Goal: Task Accomplishment & Management: Complete application form

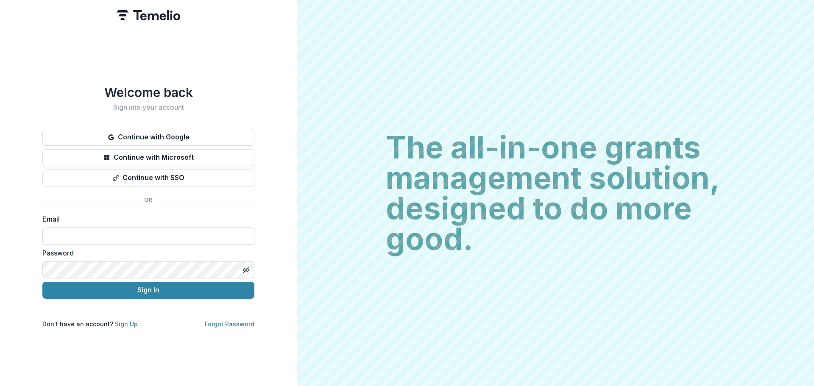
click at [142, 233] on input at bounding box center [148, 236] width 212 height 17
type input "**********"
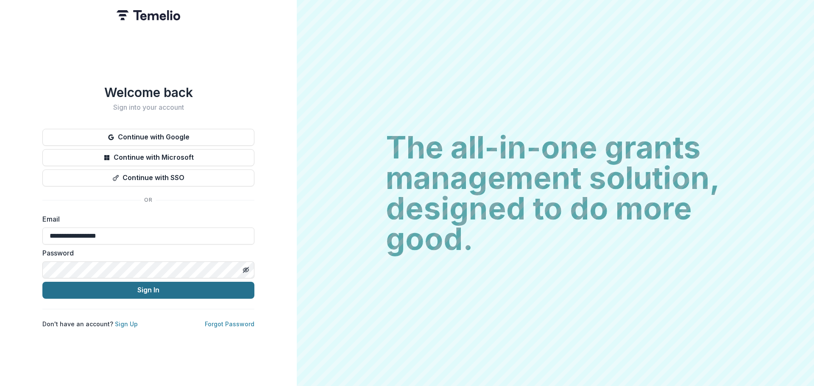
click at [154, 286] on button "Sign In" at bounding box center [148, 290] width 212 height 17
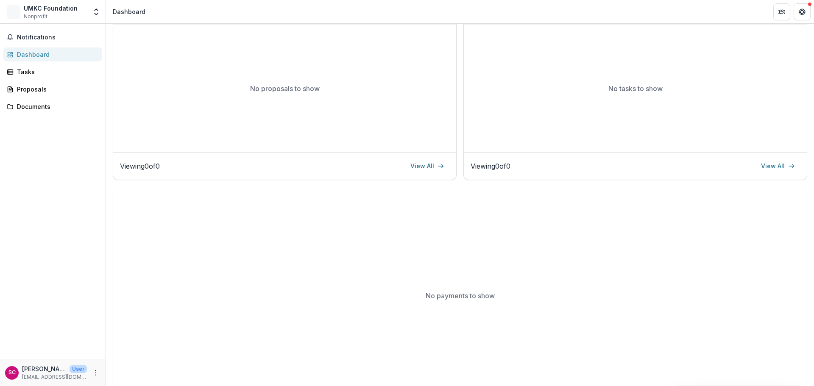
scroll to position [153, 0]
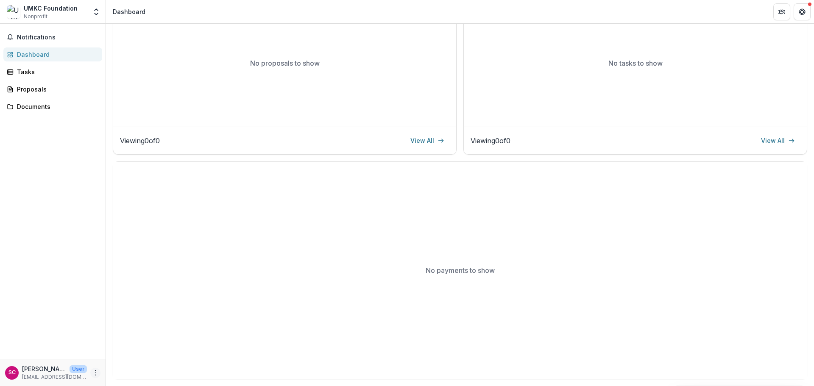
click at [94, 373] on icon "More" at bounding box center [95, 373] width 7 height 7
click at [663, 292] on div "No payments to show" at bounding box center [459, 270] width 693 height 217
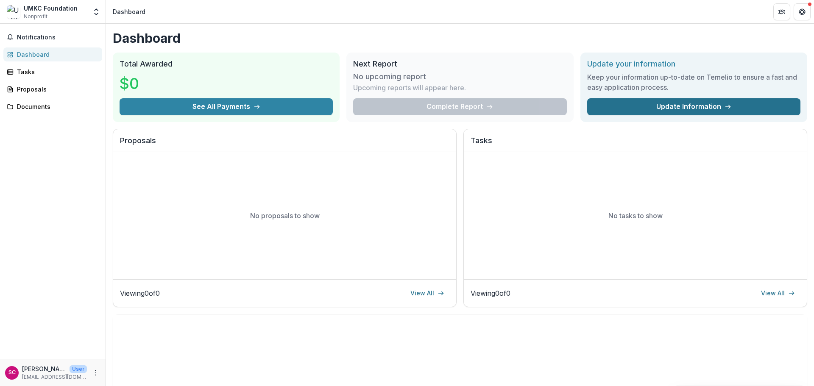
click at [706, 104] on link "Update Information" at bounding box center [693, 106] width 213 height 17
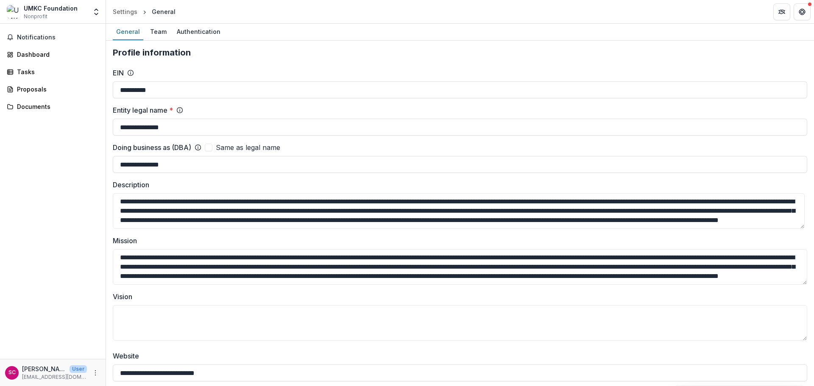
drag, startPoint x: 66, startPoint y: 185, endPoint x: 66, endPoint y: 172, distance: 12.3
click at [66, 185] on div "Notifications Dashboard Tasks Proposals Documents" at bounding box center [53, 191] width 106 height 335
click at [31, 56] on div "Dashboard" at bounding box center [56, 54] width 78 height 9
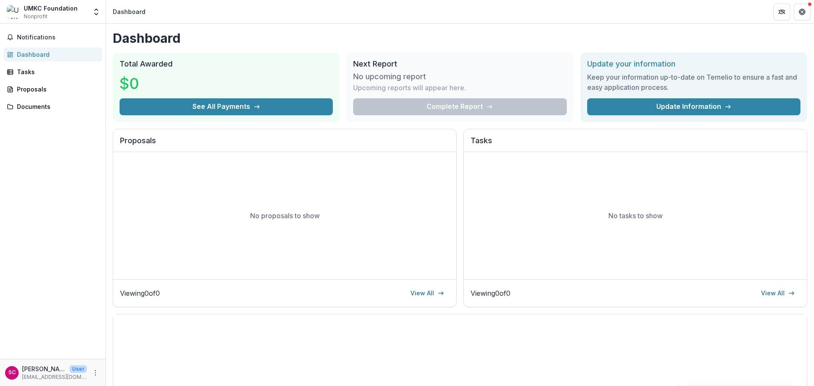
click at [69, 16] on div "UMKC Foundation Nonprofit" at bounding box center [51, 12] width 54 height 17
click at [95, 17] on button "Open entity switcher" at bounding box center [96, 11] width 12 height 17
click at [48, 218] on div "Notifications Dashboard Tasks Proposals Documents" at bounding box center [53, 191] width 106 height 335
click at [416, 34] on h1 "Dashboard" at bounding box center [460, 38] width 694 height 15
click at [275, 231] on div "No proposals to show" at bounding box center [284, 215] width 343 height 127
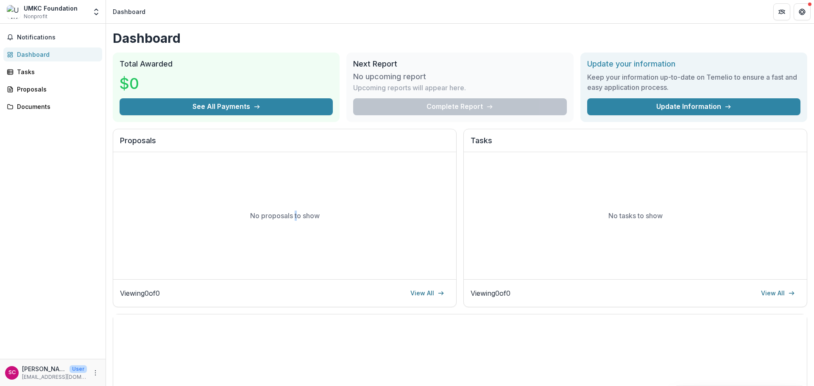
click at [296, 208] on div "No proposals to show" at bounding box center [284, 215] width 343 height 127
click at [423, 292] on link "View All" at bounding box center [427, 293] width 44 height 14
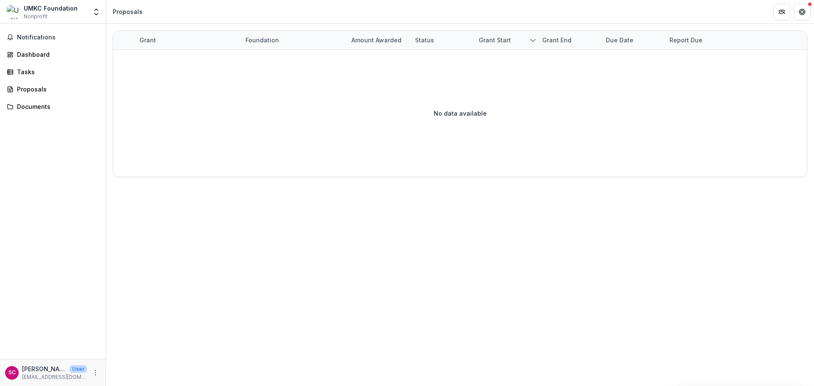
click at [175, 156] on div "No data available" at bounding box center [459, 113] width 693 height 127
click at [144, 9] on div "Proposals" at bounding box center [127, 12] width 36 height 12
click at [256, 286] on div "Grant Foundation Amount awarded Status Grant start Grant end Due Date Report Du…" at bounding box center [460, 205] width 708 height 362
click at [34, 92] on div "Proposals" at bounding box center [56, 89] width 78 height 9
click at [138, 41] on div "Grant" at bounding box center [147, 40] width 27 height 9
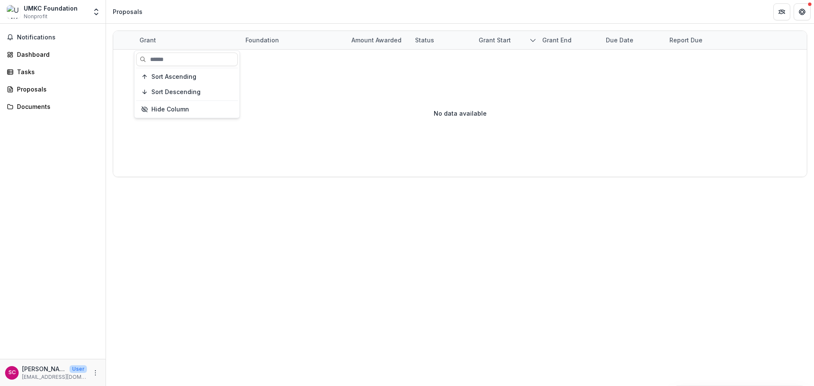
click at [266, 40] on div "Foundation" at bounding box center [262, 40] width 44 height 9
click at [32, 57] on div "Dashboard" at bounding box center [56, 54] width 78 height 9
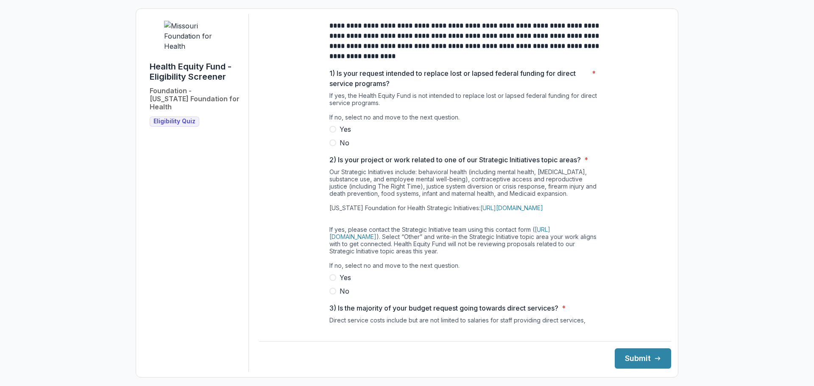
click at [62, 192] on div "**********" at bounding box center [407, 193] width 814 height 386
click at [331, 148] on label "No" at bounding box center [464, 143] width 271 height 10
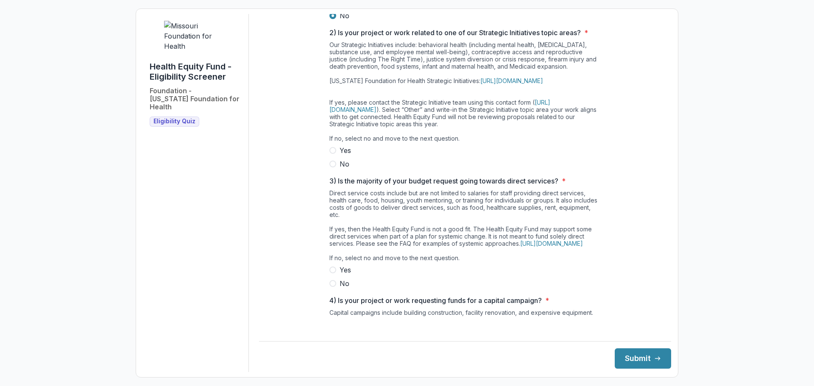
click at [332, 169] on label "No" at bounding box center [464, 164] width 271 height 10
click at [331, 287] on span at bounding box center [332, 283] width 7 height 7
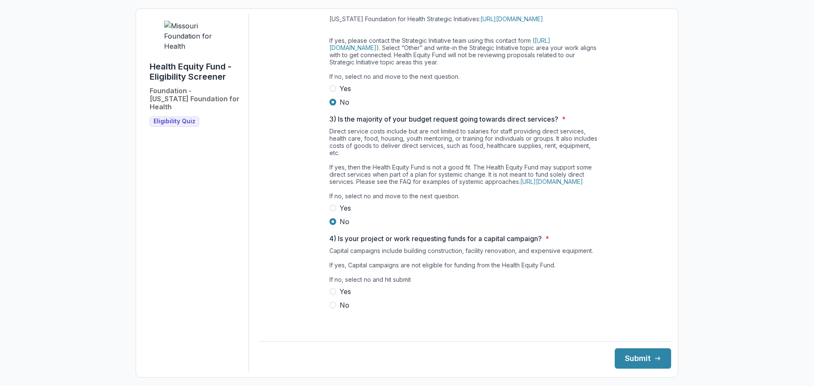
click at [332, 309] on span at bounding box center [332, 305] width 7 height 7
click at [645, 360] on button "Submit" at bounding box center [642, 358] width 56 height 20
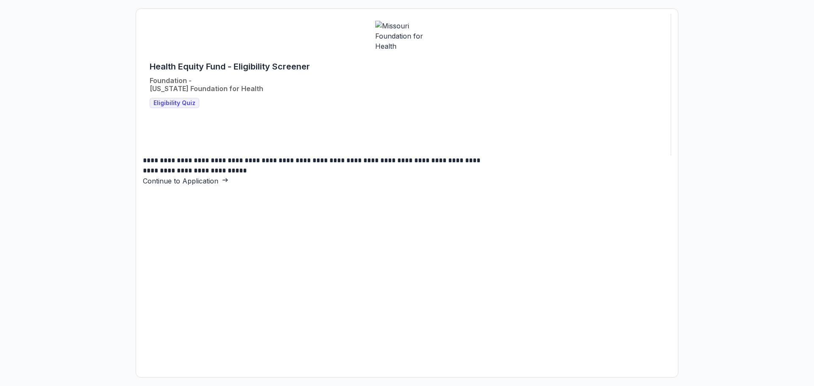
click at [228, 185] on link "Continue to Application" at bounding box center [186, 181] width 86 height 8
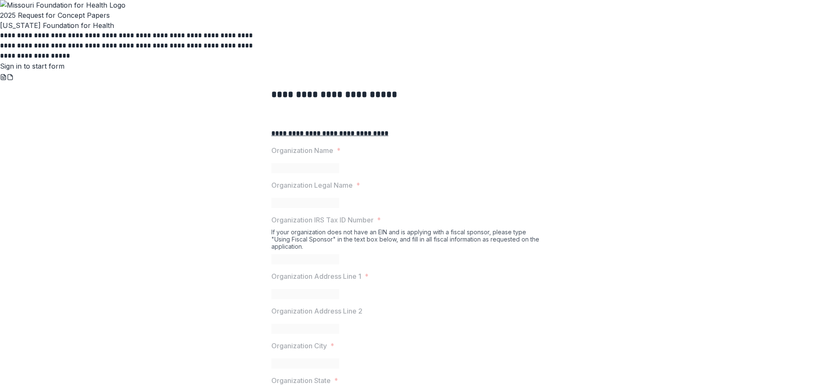
scroll to position [92, 0]
click at [64, 70] on link "Sign in to start form" at bounding box center [32, 66] width 64 height 8
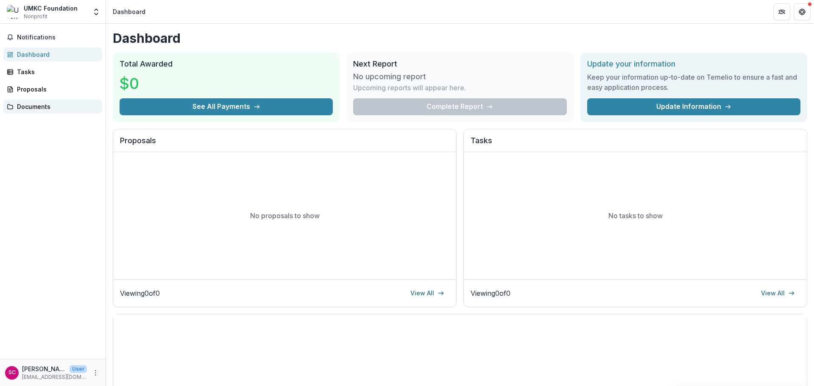
click at [32, 106] on div "Documents" at bounding box center [56, 106] width 78 height 9
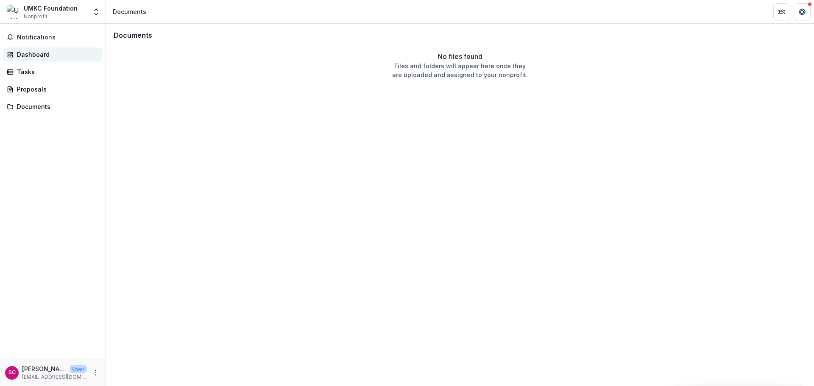
click at [40, 52] on div "Dashboard" at bounding box center [56, 54] width 78 height 9
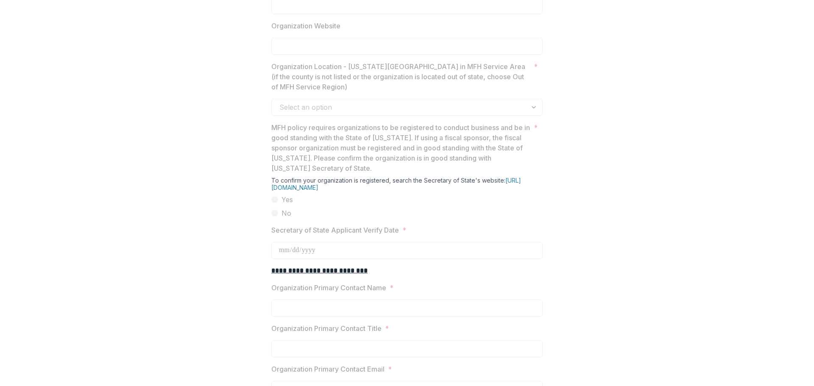
scroll to position [763, 0]
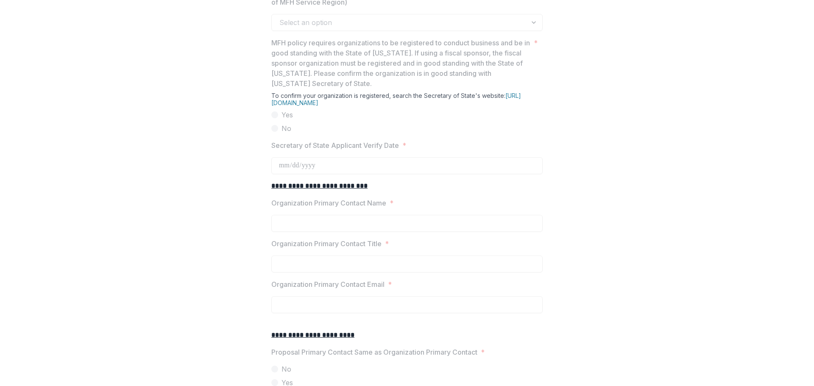
click at [531, 31] on div "Select an option" at bounding box center [406, 22] width 271 height 17
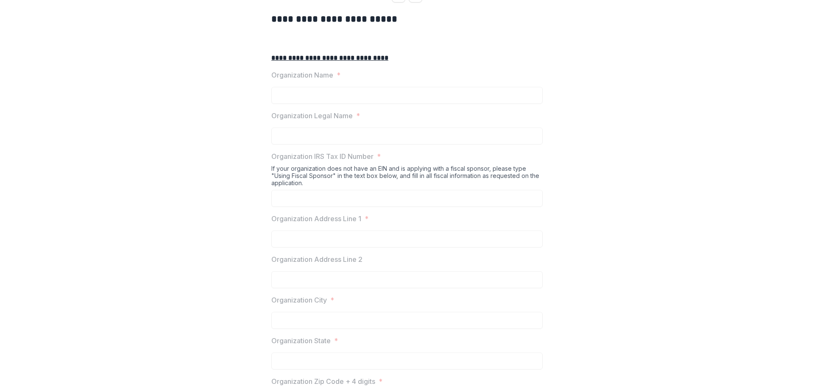
scroll to position [108, 0]
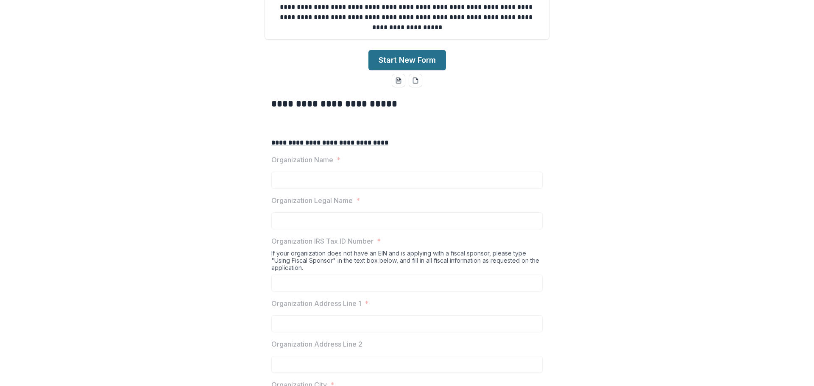
click at [416, 70] on button "Start New Form" at bounding box center [407, 60] width 78 height 20
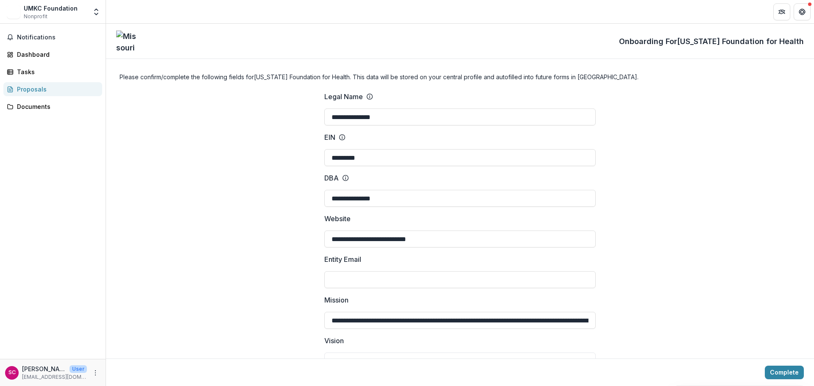
scroll to position [127, 0]
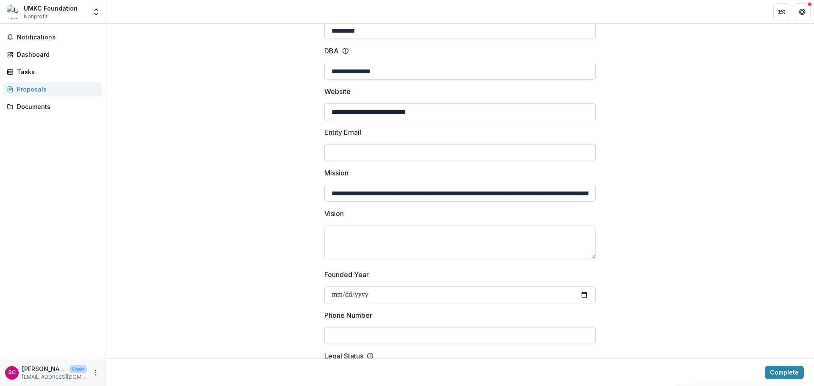
click at [362, 156] on input "Entity Email" at bounding box center [459, 152] width 271 height 17
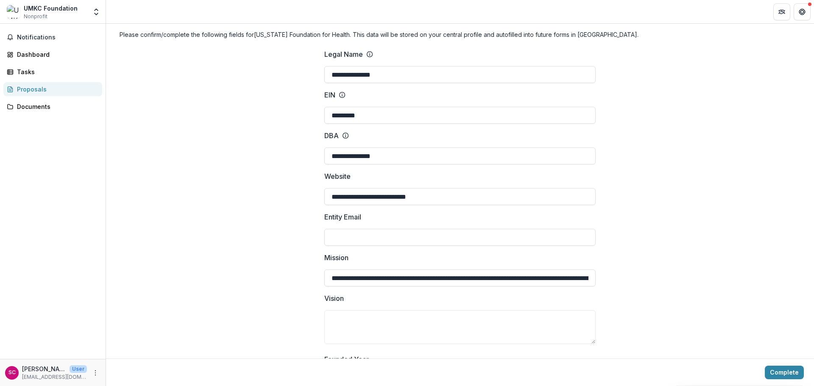
scroll to position [0, 0]
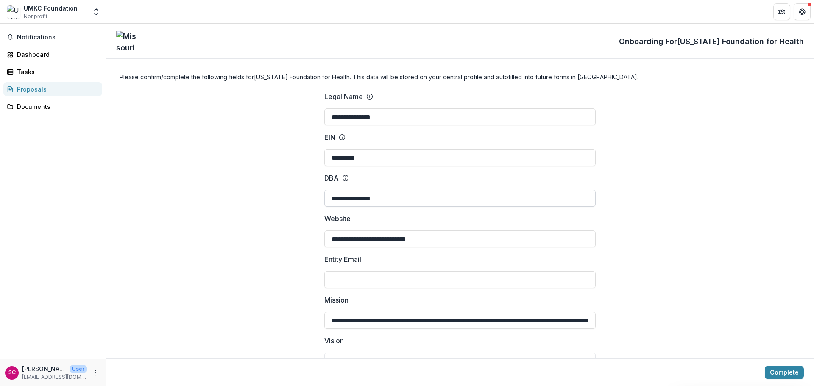
drag, startPoint x: 382, startPoint y: 197, endPoint x: 339, endPoint y: 200, distance: 43.3
click at [339, 200] on input "**********" at bounding box center [459, 198] width 271 height 17
click at [399, 194] on input "**********" at bounding box center [459, 198] width 271 height 17
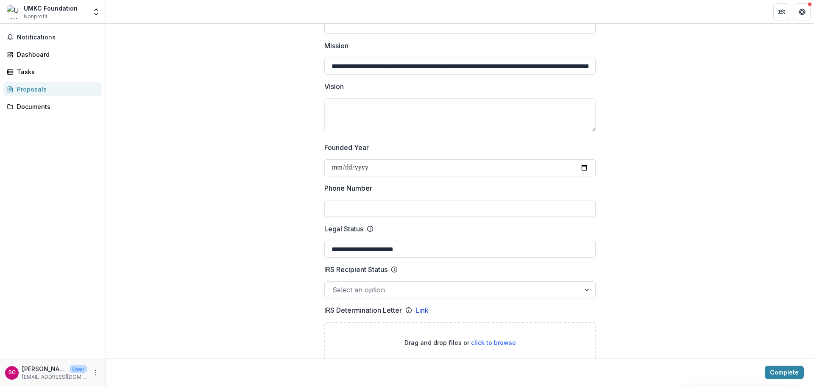
scroll to position [127, 0]
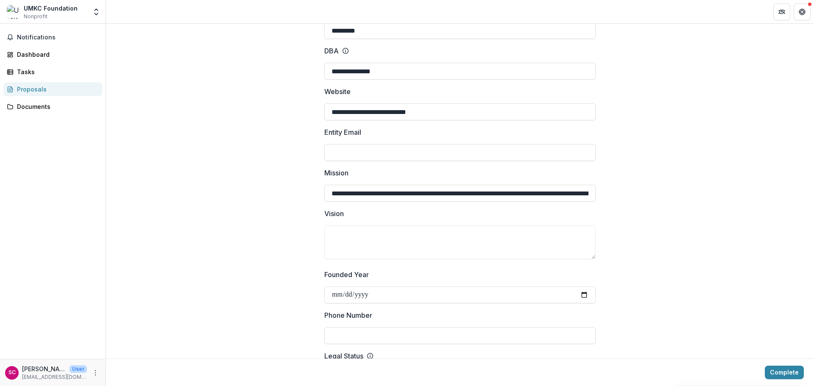
drag, startPoint x: 392, startPoint y: 70, endPoint x: 272, endPoint y: 78, distance: 120.2
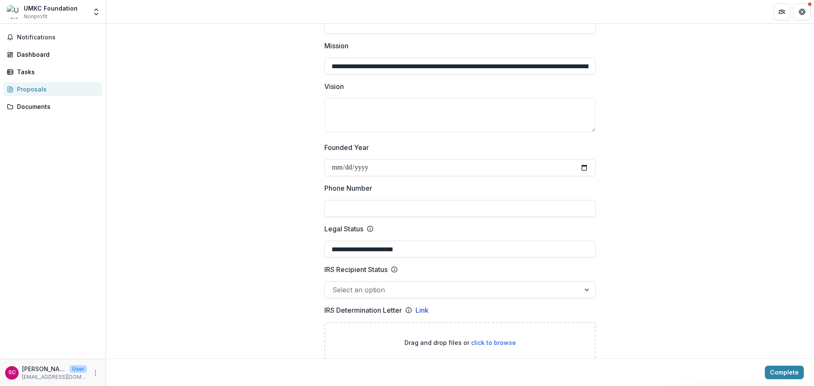
scroll to position [297, 0]
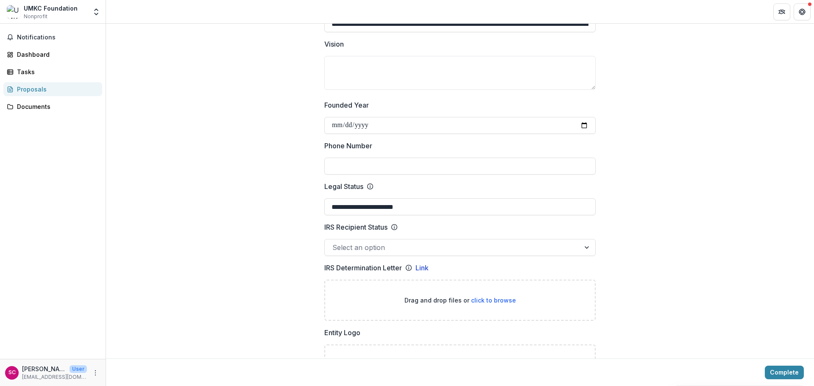
click at [372, 166] on input "Phone Number" at bounding box center [459, 166] width 271 height 17
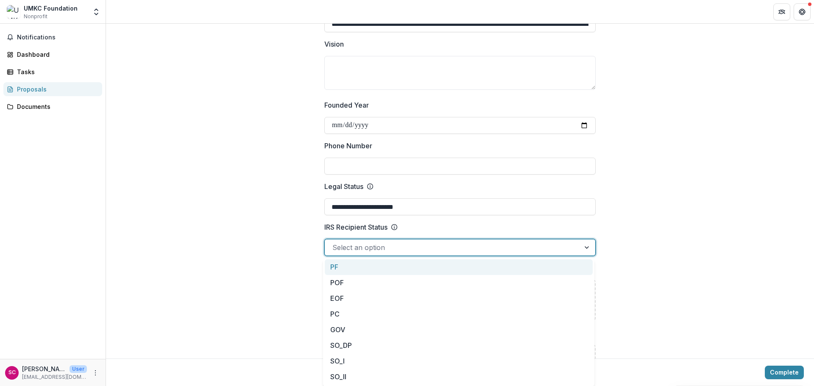
click at [586, 245] on div at bounding box center [587, 247] width 15 height 16
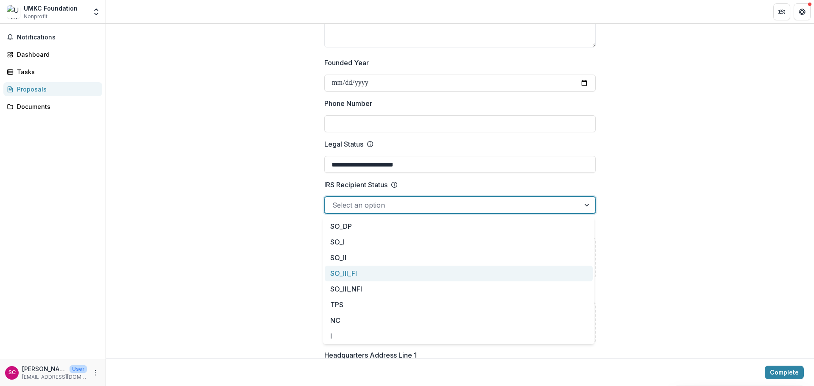
scroll to position [0, 0]
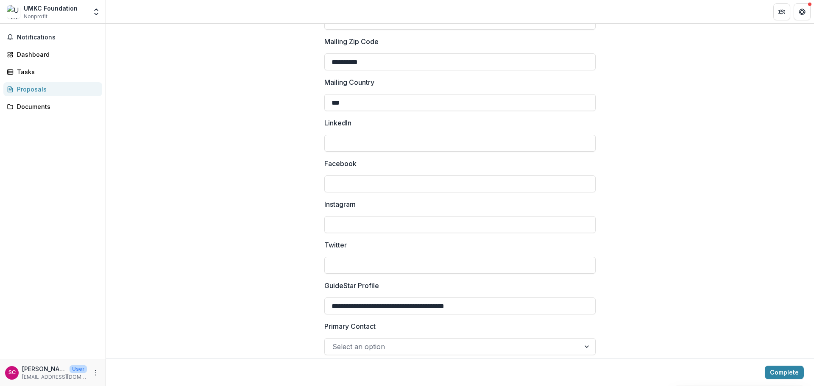
scroll to position [1110, 0]
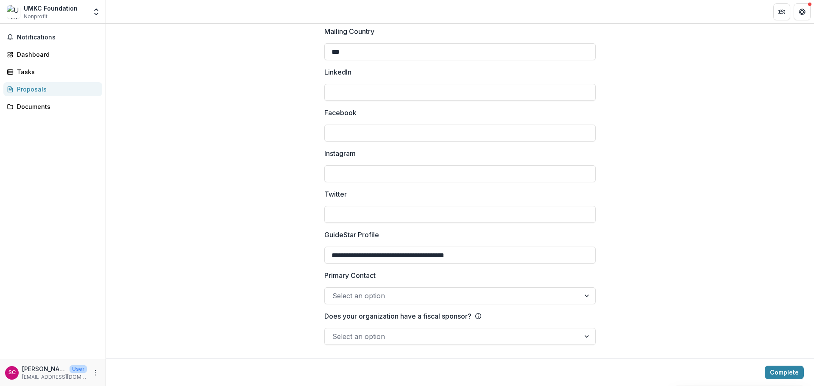
click at [425, 295] on div at bounding box center [452, 296] width 240 height 12
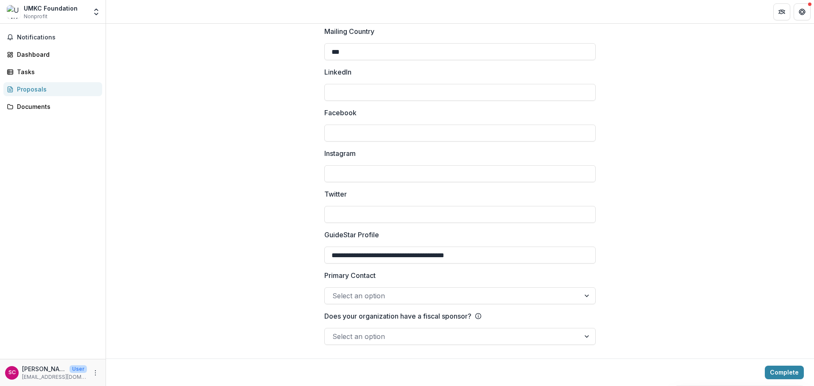
click at [584, 340] on div at bounding box center [587, 336] width 15 height 16
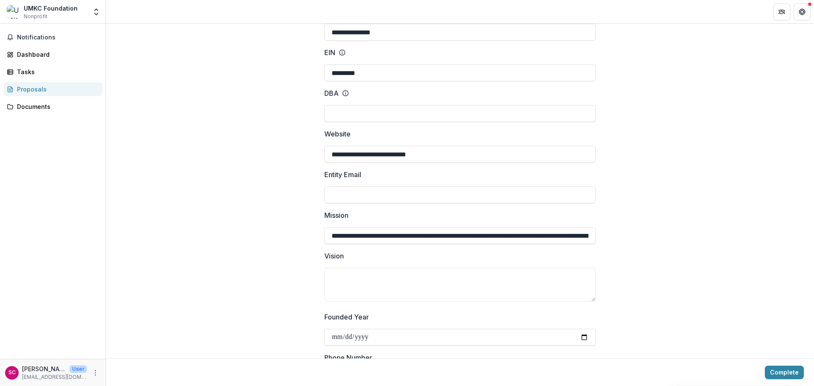
scroll to position [170, 0]
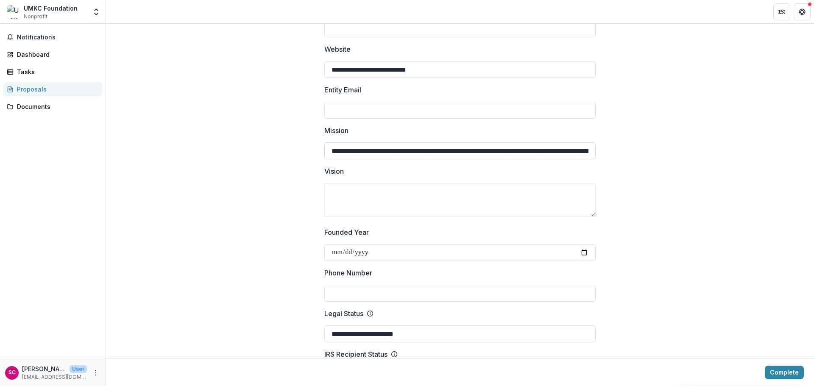
click at [444, 148] on input "**********" at bounding box center [459, 150] width 271 height 17
click at [481, 212] on textarea "Vision" at bounding box center [459, 200] width 271 height 34
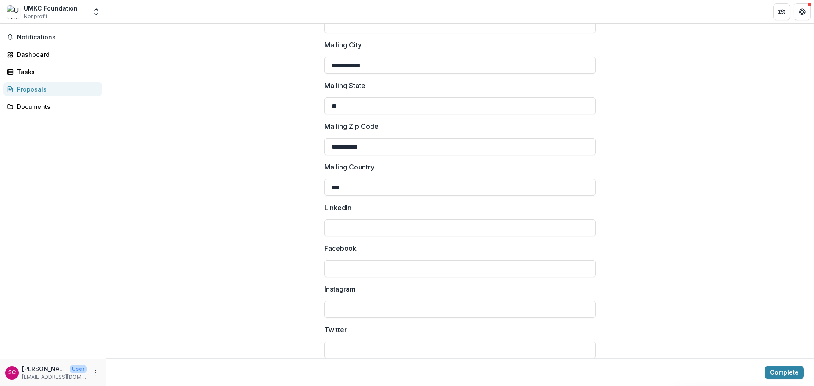
scroll to position [1110, 0]
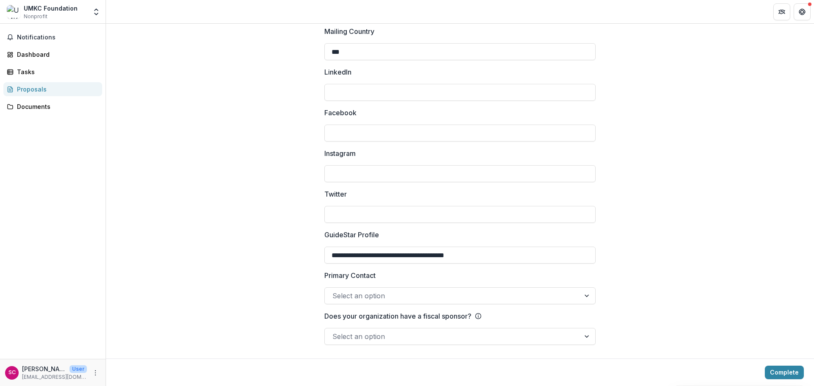
click at [585, 299] on div at bounding box center [587, 296] width 15 height 16
click at [584, 338] on div at bounding box center [587, 336] width 15 height 16
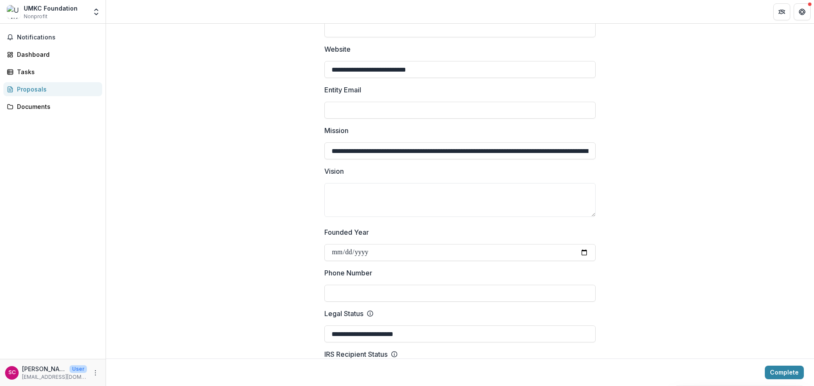
scroll to position [212, 0]
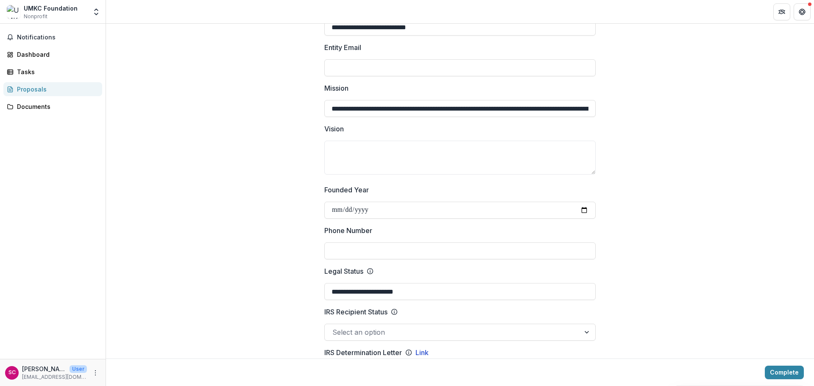
click at [588, 256] on input "Phone Number" at bounding box center [459, 250] width 271 height 17
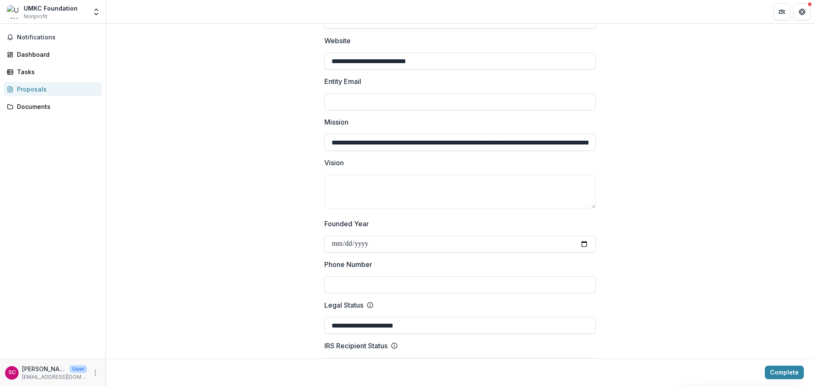
scroll to position [0, 0]
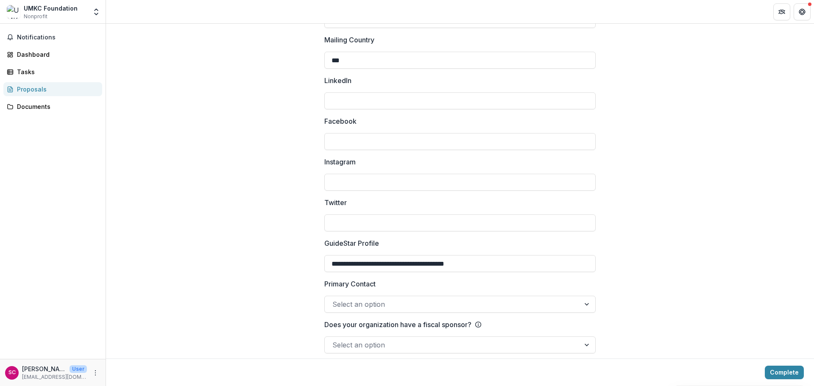
scroll to position [1110, 0]
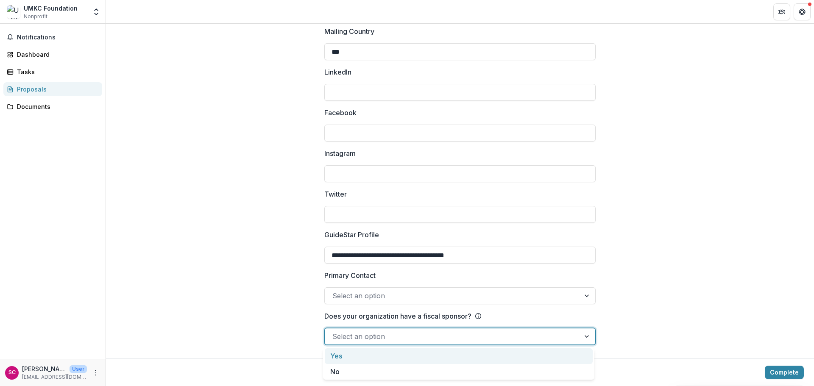
click at [580, 336] on div at bounding box center [587, 336] width 15 height 16
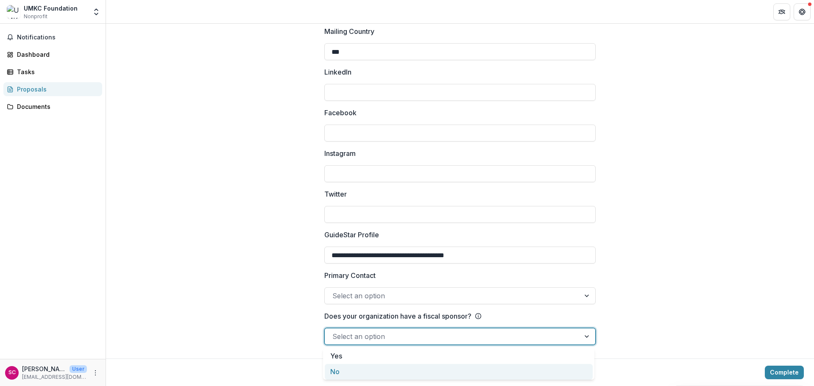
click at [350, 372] on div "No" at bounding box center [459, 372] width 268 height 16
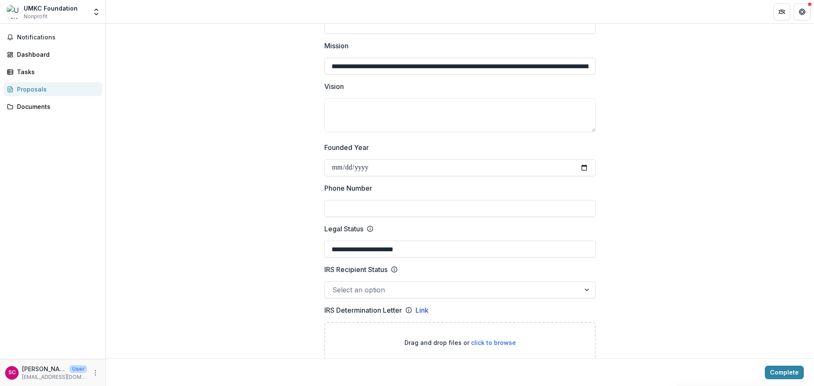
scroll to position [297, 0]
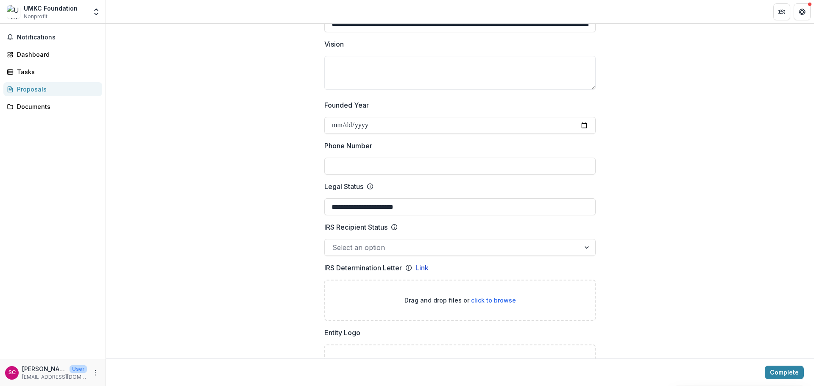
click at [423, 267] on link "Link" at bounding box center [421, 268] width 13 height 10
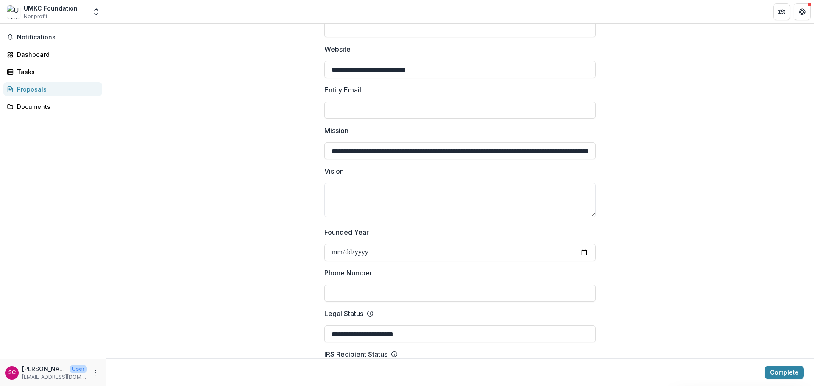
scroll to position [0, 0]
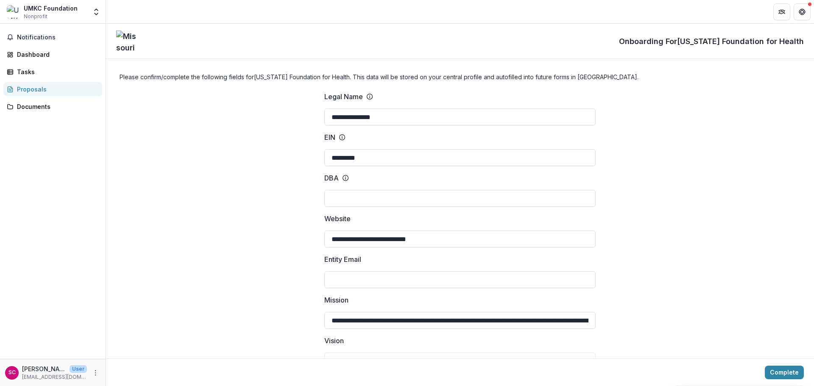
drag, startPoint x: 390, startPoint y: 153, endPoint x: 318, endPoint y: 168, distance: 74.1
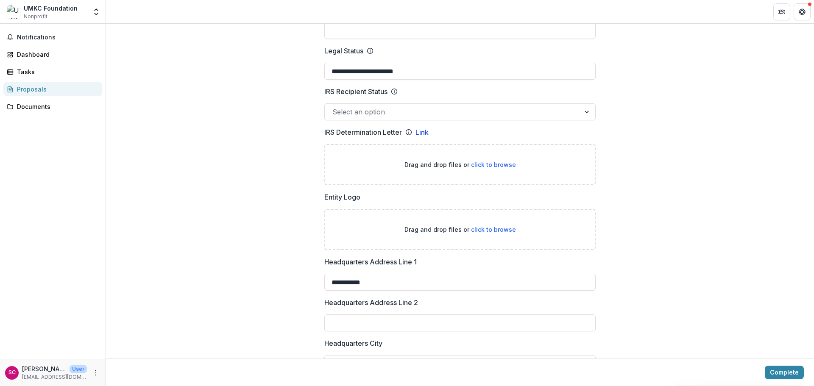
scroll to position [390, 0]
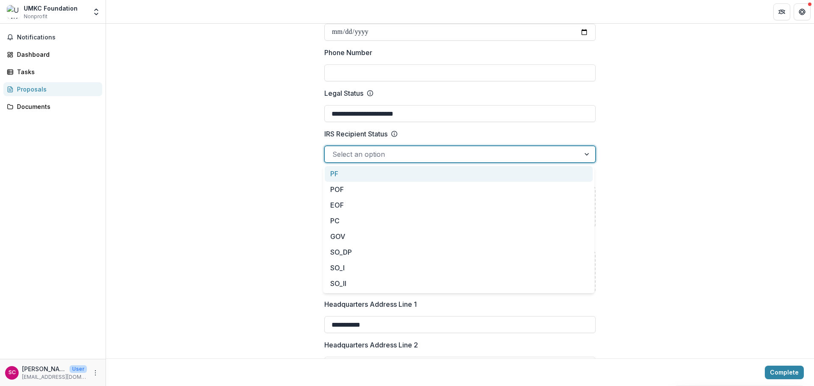
click at [583, 153] on div at bounding box center [587, 154] width 15 height 16
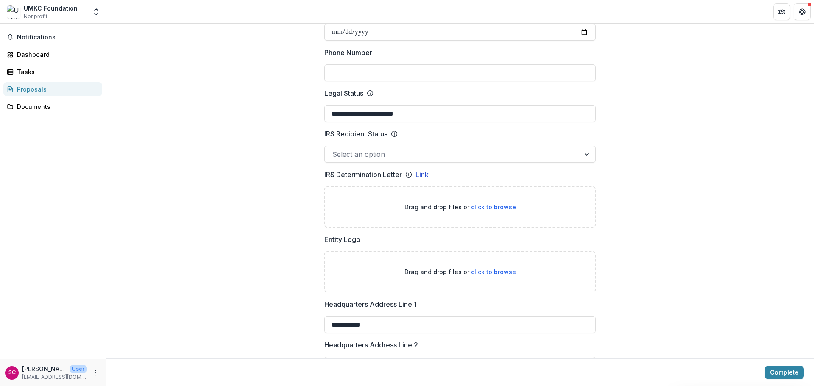
click at [454, 142] on div at bounding box center [459, 143] width 271 height 3
click at [500, 146] on div "Select an option" at bounding box center [459, 154] width 271 height 17
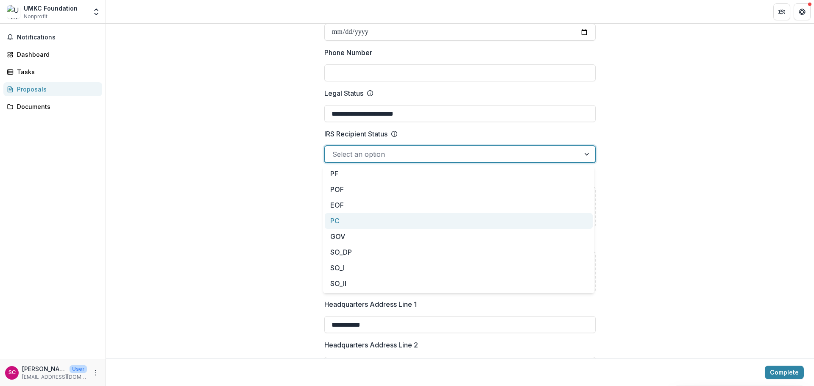
click at [336, 226] on div "PC" at bounding box center [459, 221] width 268 height 16
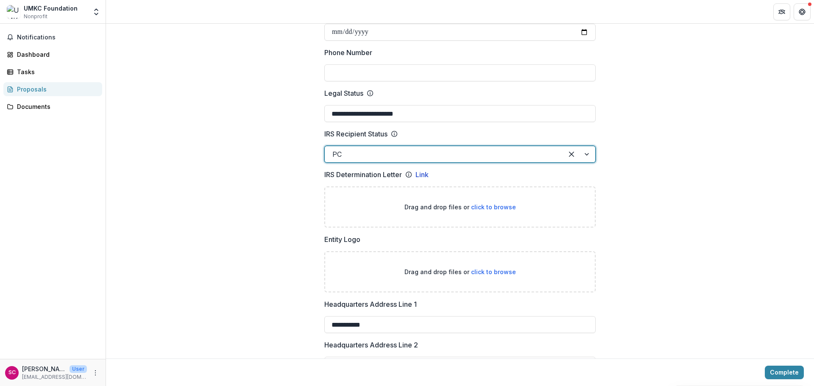
drag, startPoint x: 664, startPoint y: 152, endPoint x: 654, endPoint y: 155, distance: 10.6
click at [665, 152] on div "**********" at bounding box center [460, 387] width 708 height 1384
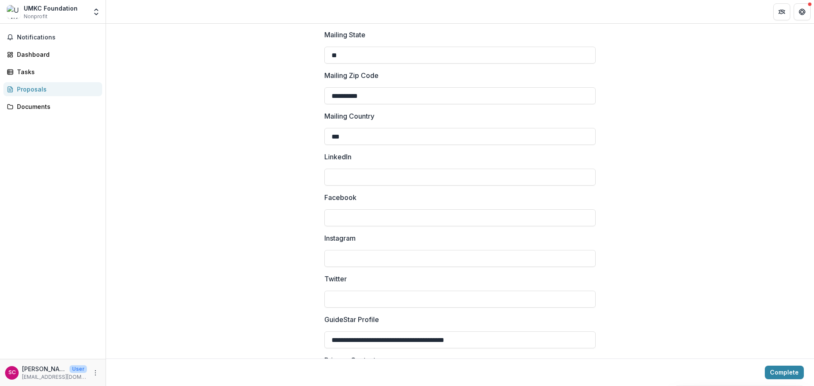
scroll to position [1110, 0]
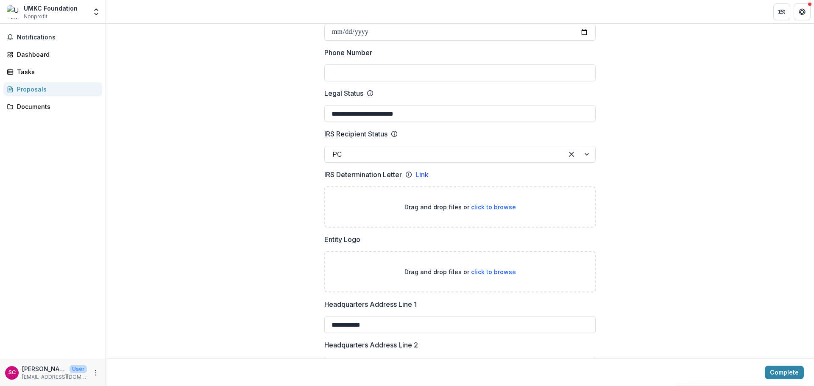
scroll to position [93, 0]
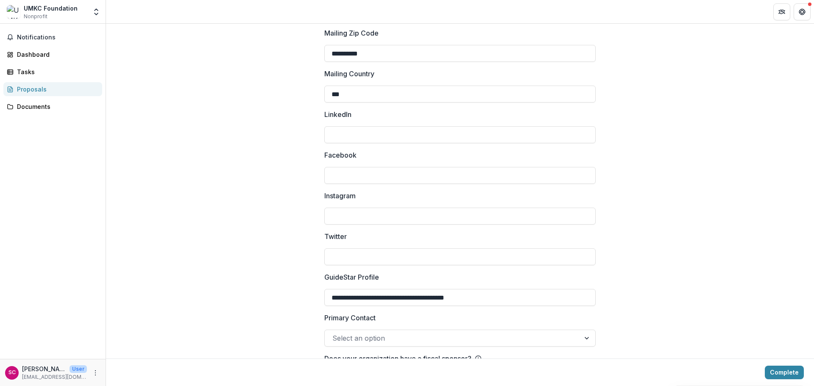
scroll to position [1110, 0]
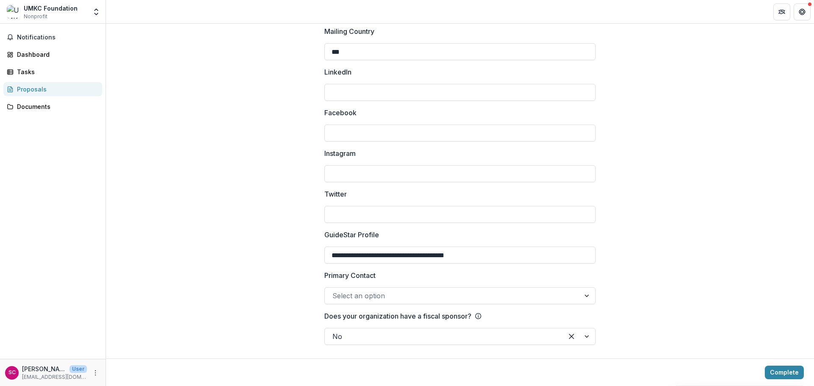
click at [630, 384] on div "Complete" at bounding box center [460, 373] width 708 height 28
